Goal: Task Accomplishment & Management: Manage account settings

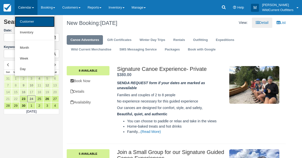
click at [25, 20] on link "Customer" at bounding box center [35, 21] width 40 height 11
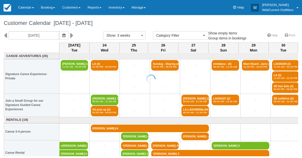
select select
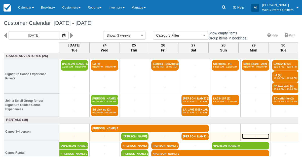
click at [242, 134] on link "+" at bounding box center [255, 136] width 27 height 5
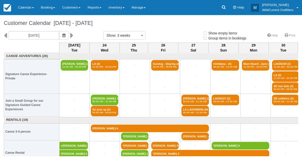
select select
click at [6, 33] on icon at bounding box center [5, 35] width 3 height 9
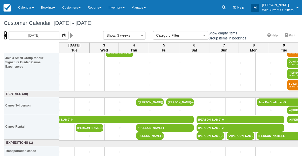
scroll to position [59, 0]
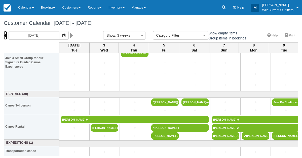
click at [5, 35] on icon at bounding box center [5, 35] width 3 height 9
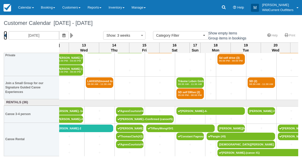
scroll to position [28, 0]
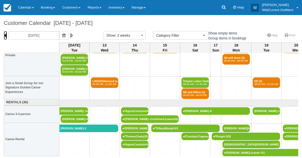
click at [6, 35] on icon at bounding box center [5, 35] width 3 height 9
type input "07/22/25"
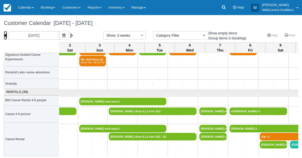
scroll to position [61, 401]
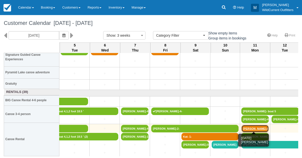
click at [249, 125] on link "Bruce Graham-0-" at bounding box center [254, 129] width 27 height 8
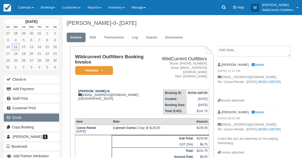
click at [33, 115] on button "Email" at bounding box center [31, 118] width 55 height 8
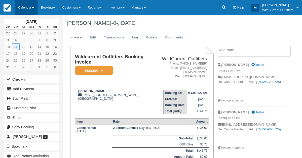
click at [21, 9] on link "Calendar" at bounding box center [26, 7] width 23 height 15
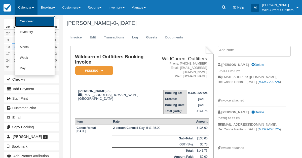
click at [25, 19] on link "Customer" at bounding box center [35, 21] width 40 height 11
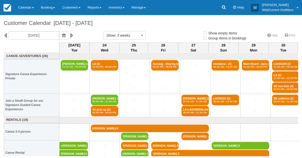
select select
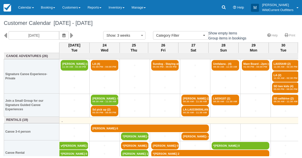
scroll to position [9, 0]
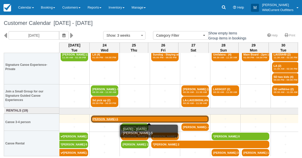
click at [107, 117] on link "[PERSON_NAME]-5" at bounding box center [150, 119] width 118 height 8
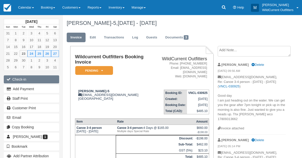
click at [31, 77] on button "Check-in" at bounding box center [31, 79] width 55 height 8
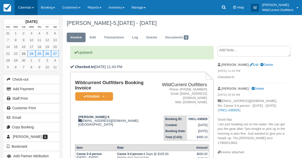
click at [23, 4] on link "Calendar" at bounding box center [26, 7] width 23 height 15
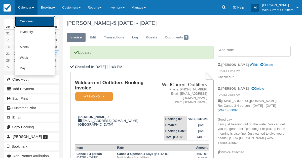
click at [24, 19] on link "Customer" at bounding box center [35, 21] width 40 height 11
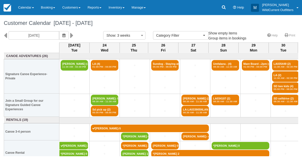
select select
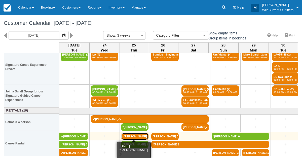
click at [136, 136] on link "*[PERSON_NAME] 3" at bounding box center [134, 137] width 27 height 8
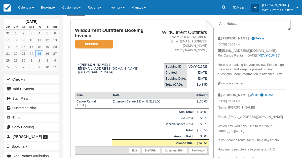
scroll to position [26, 0]
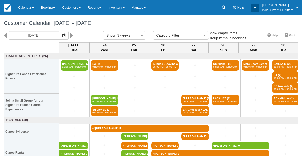
select select
